Goal: Information Seeking & Learning: Learn about a topic

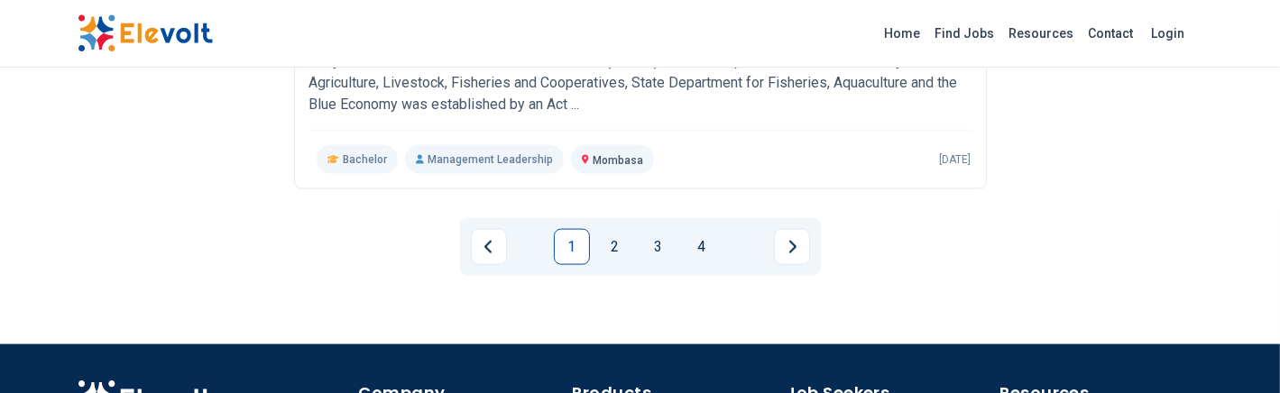
scroll to position [2309, 0]
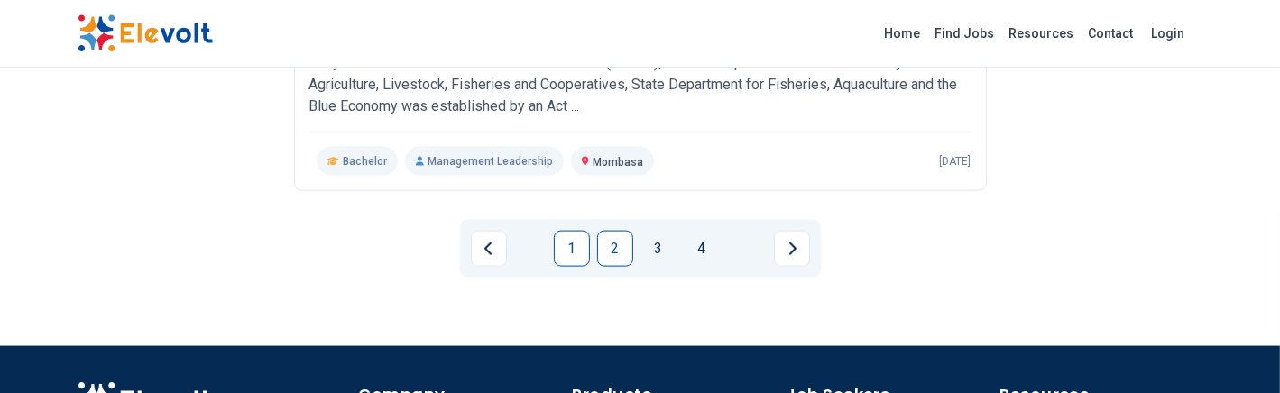
click at [607, 238] on link "2" at bounding box center [615, 249] width 36 height 36
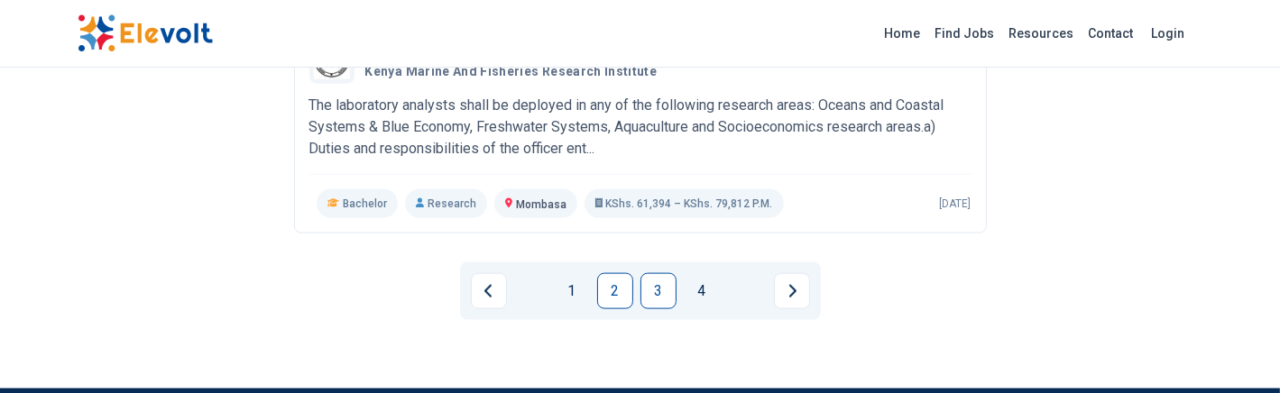
click at [648, 282] on link "3" at bounding box center [658, 291] width 36 height 36
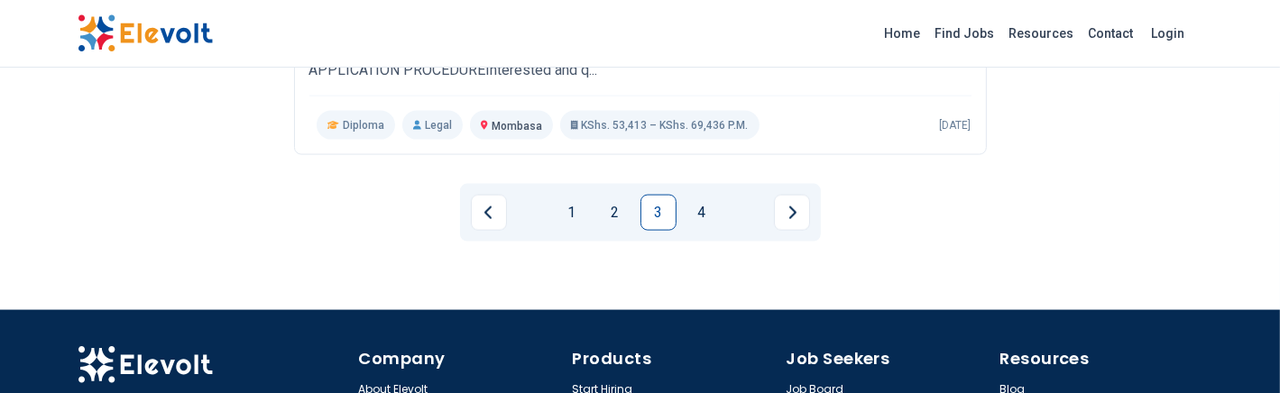
scroll to position [2449, 0]
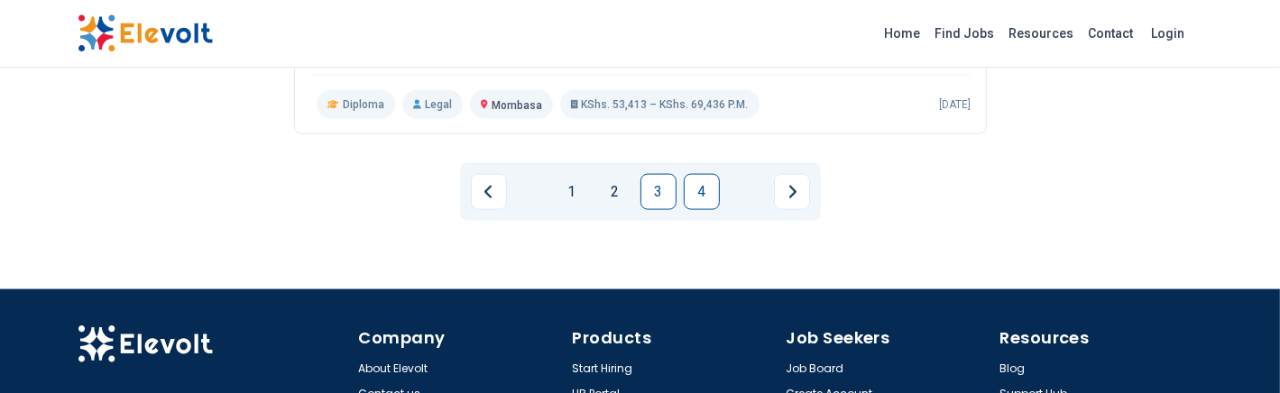
click at [702, 194] on link "4" at bounding box center [702, 192] width 36 height 36
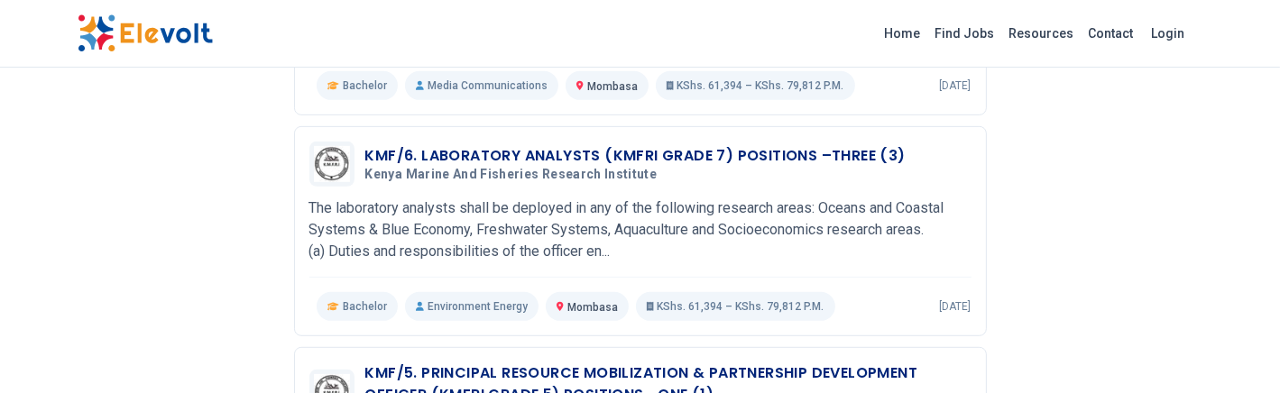
scroll to position [866, 0]
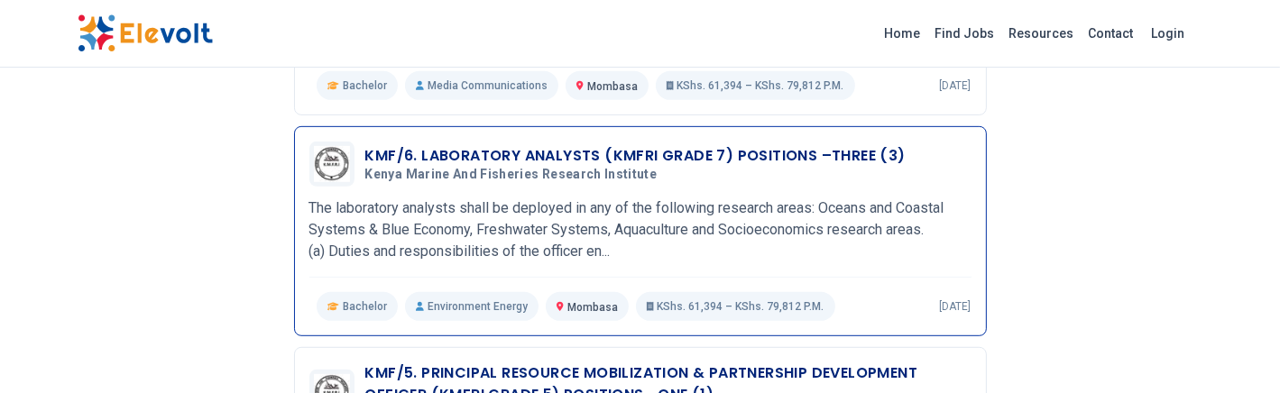
click at [552, 145] on h3 "KMF/6. LABORATORY ANALYSTS (KMFRI GRADE 7) POSITIONS –THREE (3)" at bounding box center [635, 156] width 540 height 22
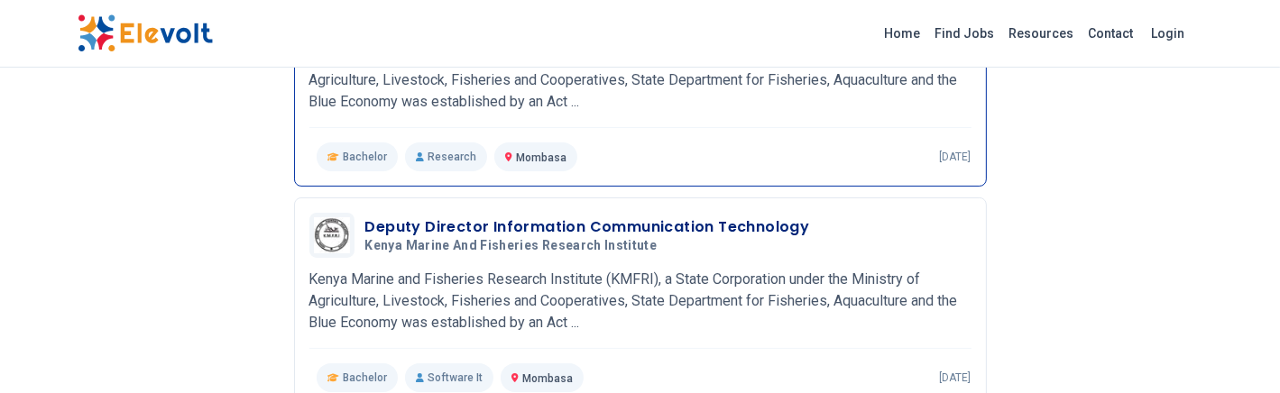
click at [693, 137] on div "Chief Research Scientist 4 Posts Kenya Marine and Fisheries Research Institute …" at bounding box center [640, 81] width 662 height 179
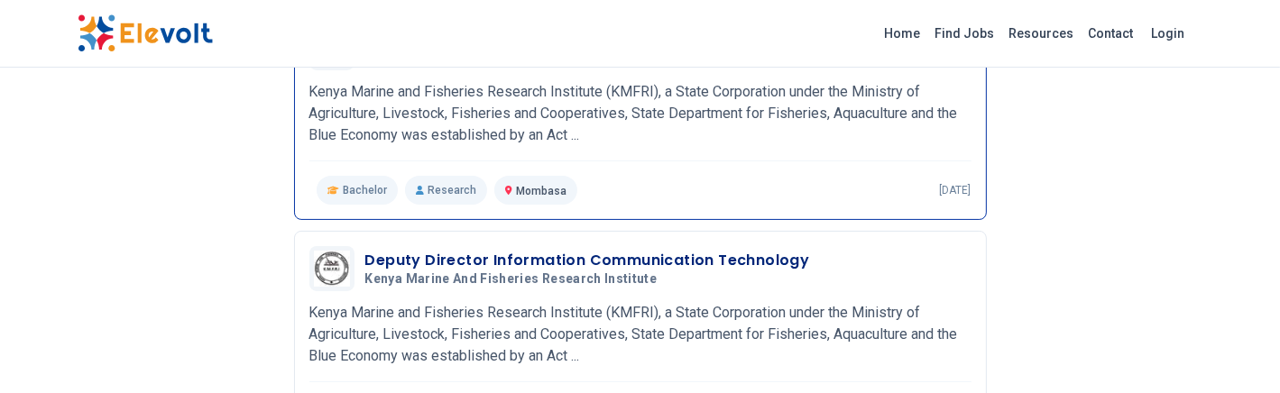
scroll to position [289, 0]
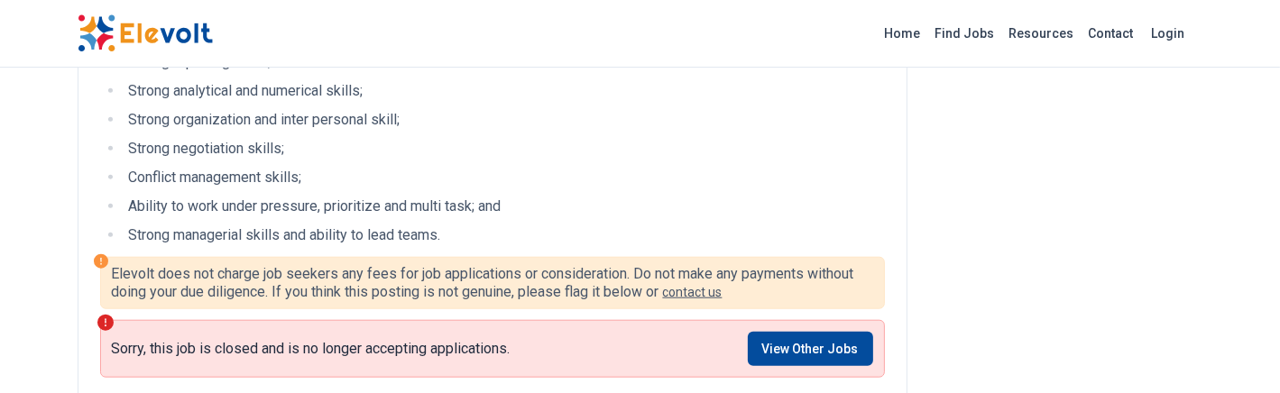
scroll to position [1804, 0]
